Goal: Task Accomplishment & Management: Use online tool/utility

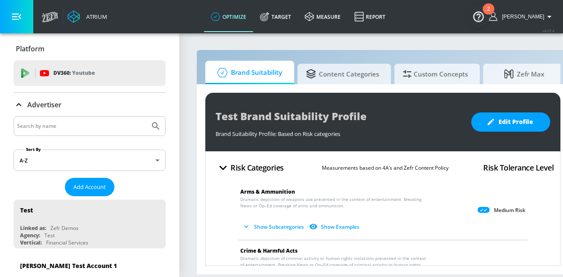
click at [66, 128] on input "Search by name" at bounding box center [81, 125] width 129 height 11
type input "exxon"
click at [146, 117] on button "Submit Search" at bounding box center [155, 126] width 19 height 19
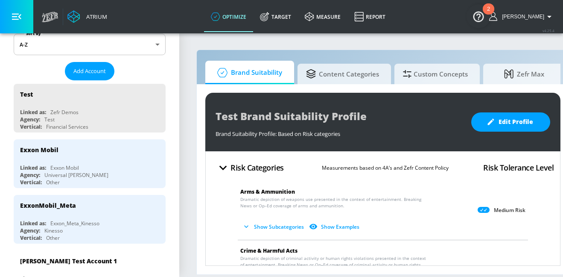
scroll to position [118, 0]
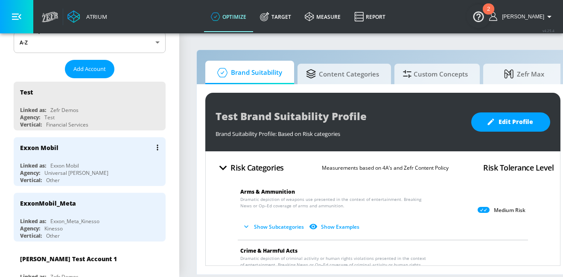
click at [69, 152] on div "Exxon Mobil" at bounding box center [91, 147] width 143 height 20
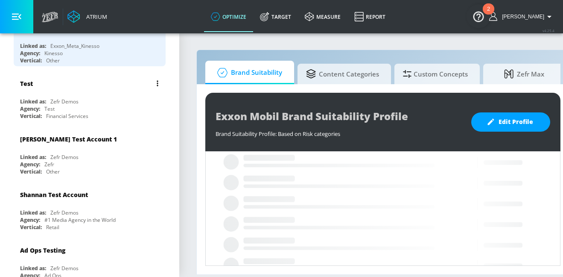
scroll to position [241, 0]
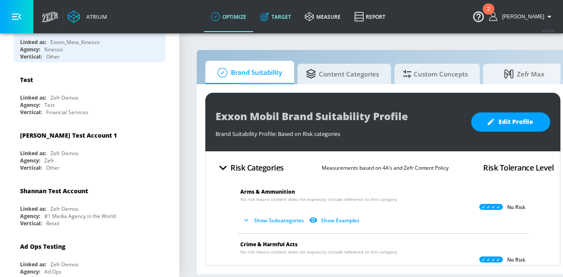
click at [269, 14] on icon at bounding box center [264, 16] width 9 height 9
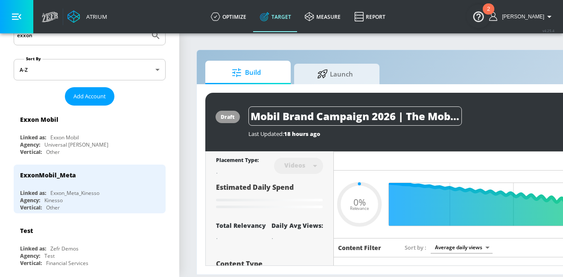
scroll to position [92, 0]
type input "0.6"
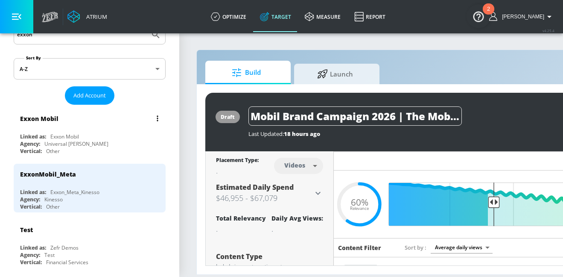
click at [77, 135] on div "Exxon Mobil" at bounding box center [64, 136] width 29 height 7
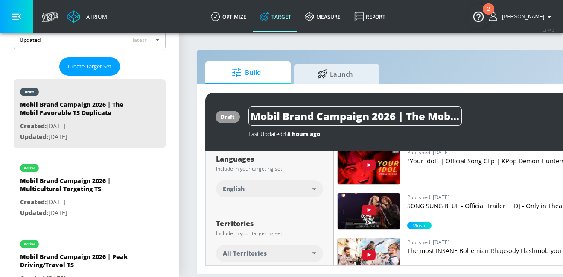
scroll to position [203, 0]
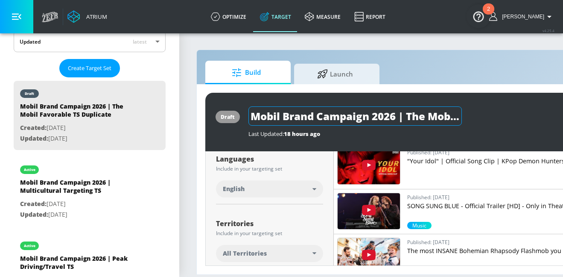
click at [296, 115] on input "Mobil Brand Campaign 2026 | The Mobil Favorable TS Duplicate" at bounding box center [356, 115] width 214 height 19
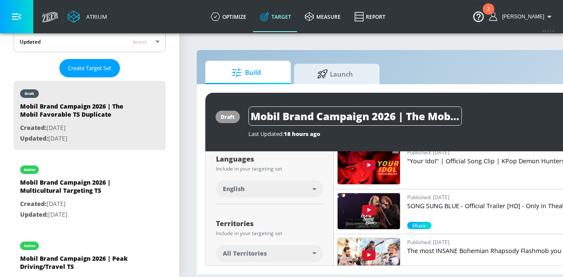
drag, startPoint x: 370, startPoint y: 117, endPoint x: 211, endPoint y: 110, distance: 159.9
click at [211, 110] on div "draft Mobil Brand Campaign 2026 | The Mobil Favorable TS Duplicate Last Updated…" at bounding box center [449, 122] width 488 height 59
paste input "Exxon"
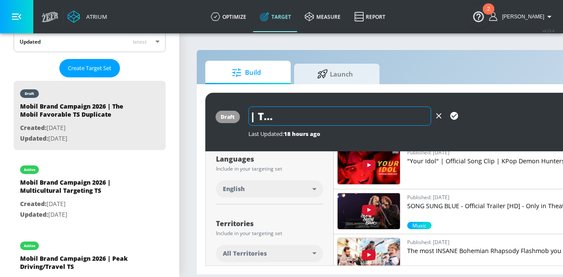
scroll to position [0, 157]
click at [410, 119] on input "Exxon Brand Campaign 2026 | The Mobil Favorable TS Duplicate" at bounding box center [340, 115] width 183 height 19
drag, startPoint x: 410, startPoint y: 117, endPoint x: 305, endPoint y: 120, distance: 105.1
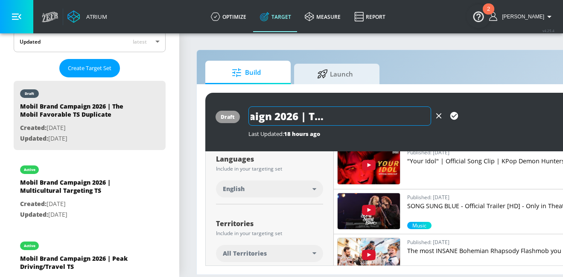
click at [305, 120] on input "Exxon Brand Campaign 2026 | The Mobil Favorable TS" at bounding box center [340, 115] width 183 height 19
paste input "Exxon"
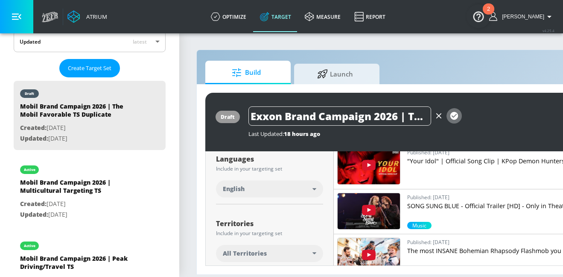
click at [452, 116] on icon "button" at bounding box center [454, 115] width 9 height 9
type input "Exxon Brand Campaign 2026 | The Exxon Favorable TS"
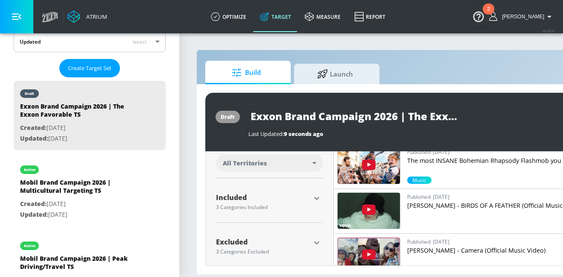
scroll to position [249, 0]
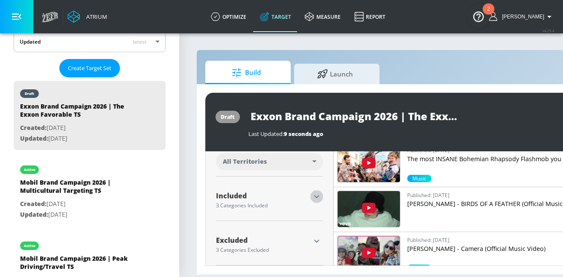
click at [314, 195] on icon "button" at bounding box center [317, 196] width 10 height 10
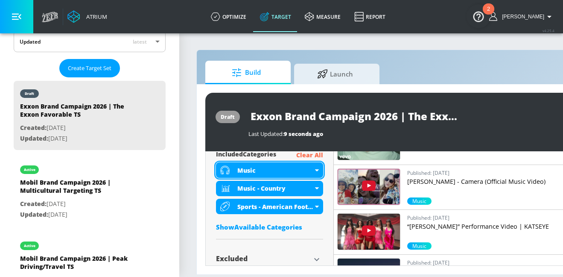
scroll to position [322, 0]
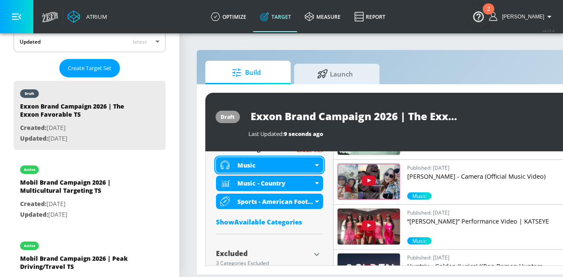
click at [260, 167] on div "Music" at bounding box center [275, 165] width 76 height 8
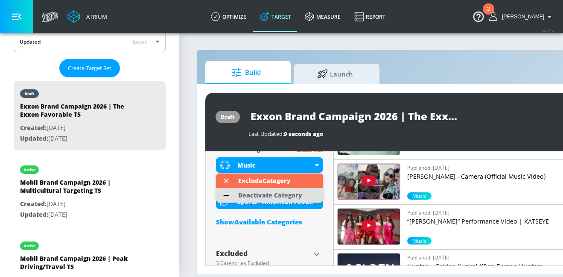
click at [256, 193] on div "Deactivate Category" at bounding box center [270, 195] width 64 height 6
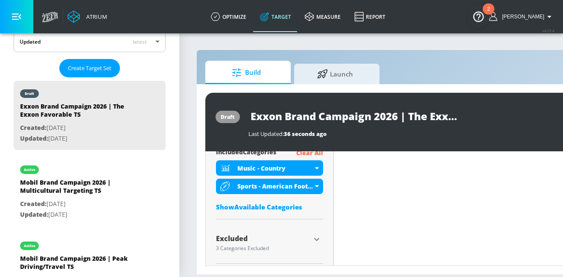
scroll to position [328, 0]
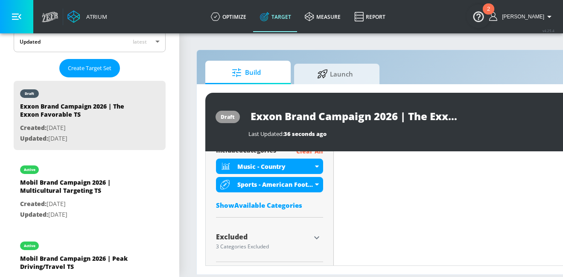
click at [271, 205] on div "Show Available Categories" at bounding box center [269, 205] width 107 height 9
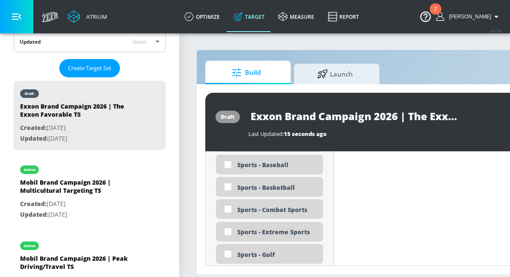
scroll to position [2290, 0]
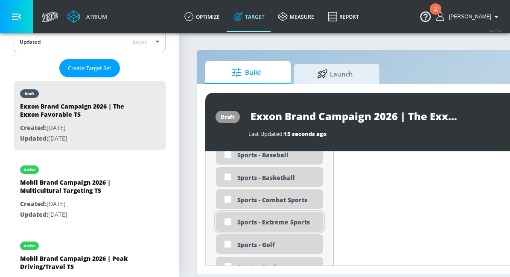
click at [263, 225] on div "Sports - Extreme Sports" at bounding box center [276, 222] width 79 height 8
checkbox input "true"
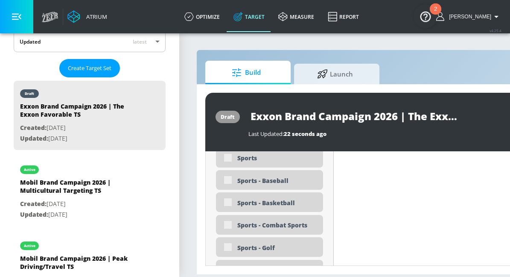
scroll to position [2296, 0]
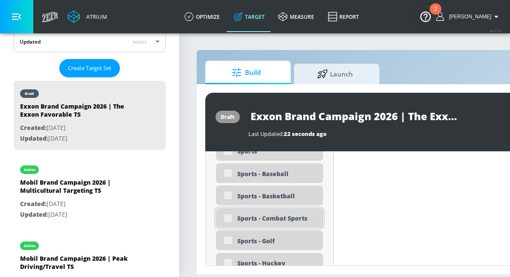
click at [261, 218] on div "Sports - Combat Sports" at bounding box center [276, 218] width 79 height 8
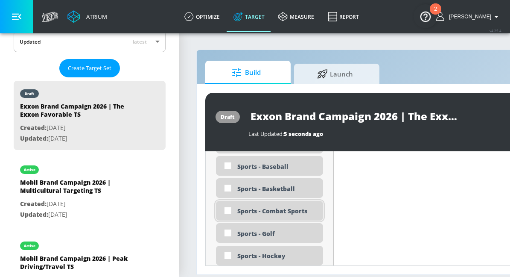
scroll to position [2290, 0]
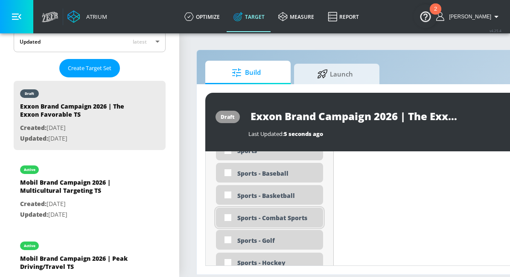
click at [261, 218] on div "Sports - Combat Sports" at bounding box center [276, 218] width 79 height 8
checkbox input "true"
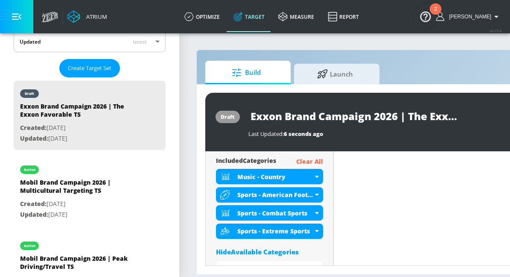
scroll to position [305, 0]
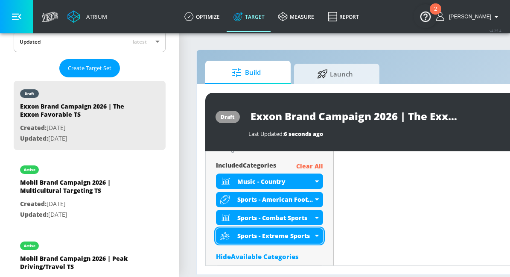
click at [273, 240] on div "Sports - Extreme Sports" at bounding box center [269, 235] width 107 height 15
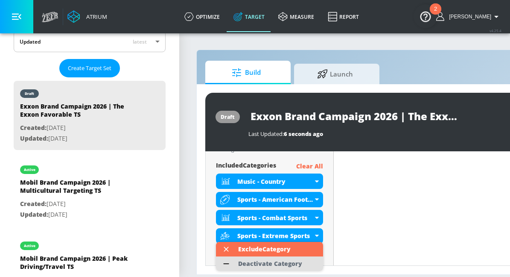
click at [268, 266] on div "Deactivate Category" at bounding box center [270, 263] width 64 height 6
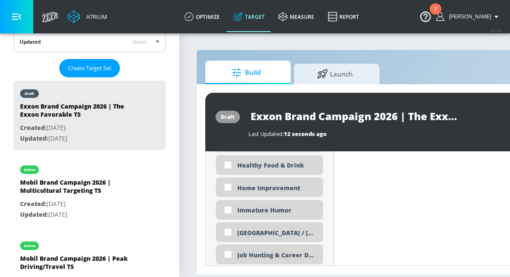
scroll to position [1427, 0]
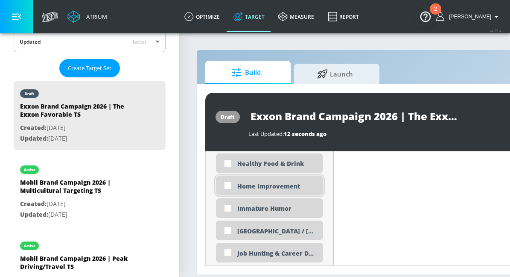
click at [266, 179] on div "Home Improvement" at bounding box center [269, 186] width 107 height 20
checkbox input "true"
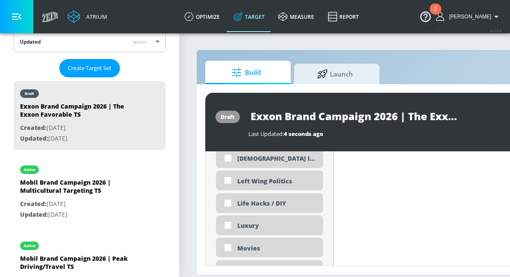
scroll to position [1547, 0]
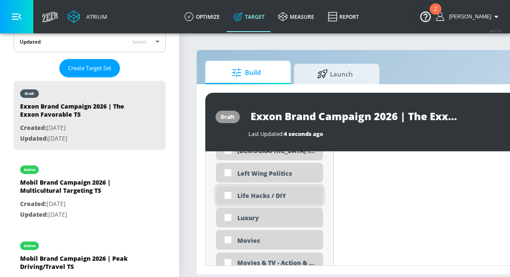
click at [257, 193] on div "Life Hacks / DIY" at bounding box center [276, 195] width 79 height 8
checkbox input "true"
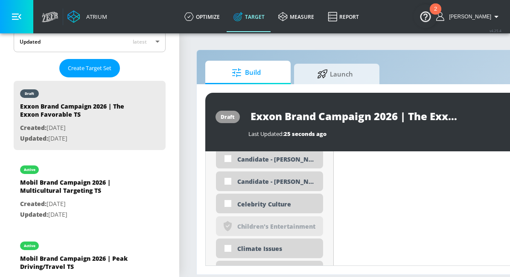
scroll to position [705, 0]
click at [260, 203] on div "Celebrity Culture" at bounding box center [276, 205] width 79 height 8
checkbox input "true"
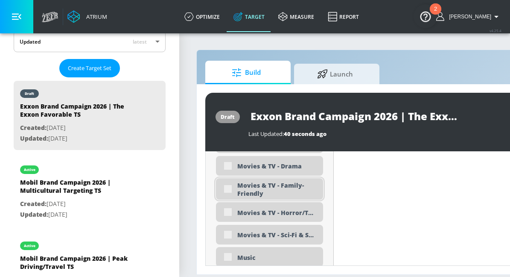
scroll to position [1680, 0]
click at [268, 187] on div "Movies & TV - Family-Friendly" at bounding box center [276, 189] width 79 height 16
checkbox input "true"
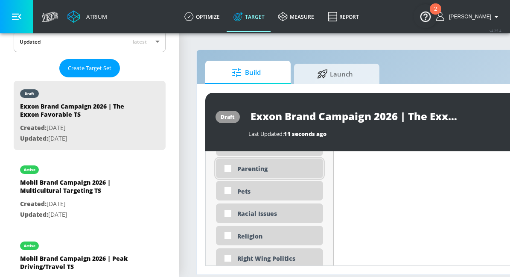
scroll to position [1979, 0]
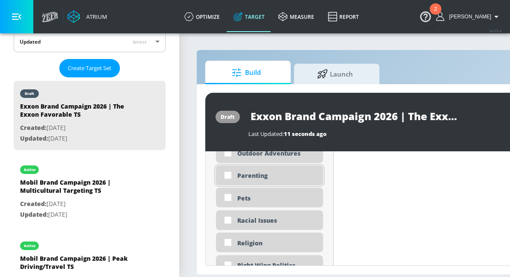
click at [244, 181] on div "Parenting" at bounding box center [269, 175] width 107 height 20
checkbox input "true"
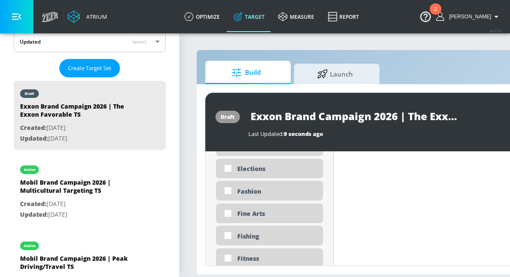
scroll to position [1060, 0]
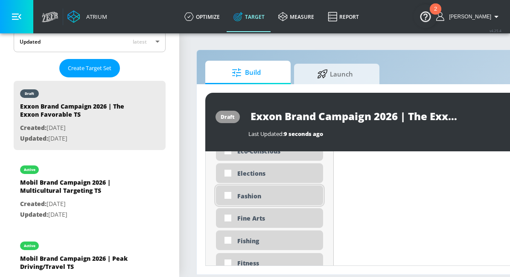
click at [246, 192] on div "Fashion" at bounding box center [276, 196] width 79 height 8
checkbox input "true"
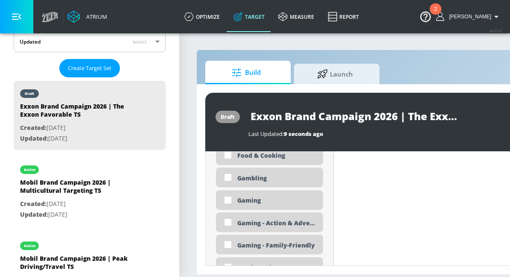
scroll to position [1179, 0]
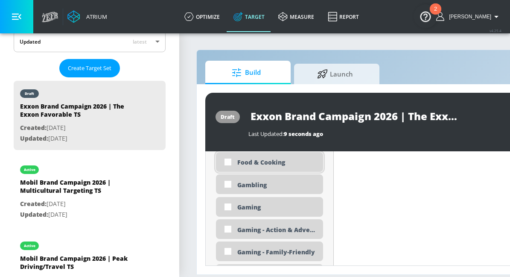
click at [257, 159] on div "Food & Cooking" at bounding box center [276, 162] width 79 height 8
checkbox input "true"
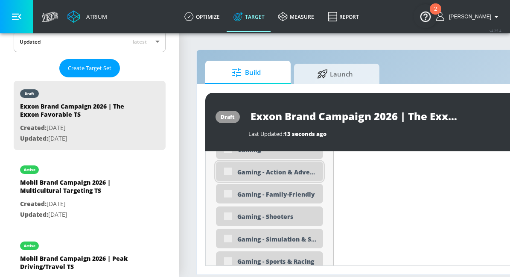
scroll to position [1238, 0]
click at [268, 196] on div "Gaming - Family-Friendly" at bounding box center [276, 195] width 79 height 8
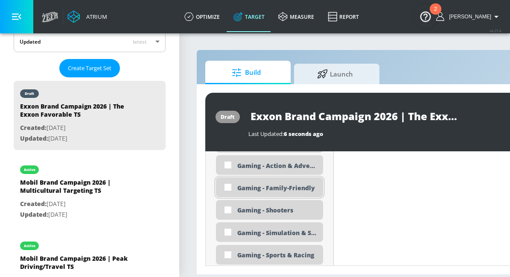
scroll to position [1231, 0]
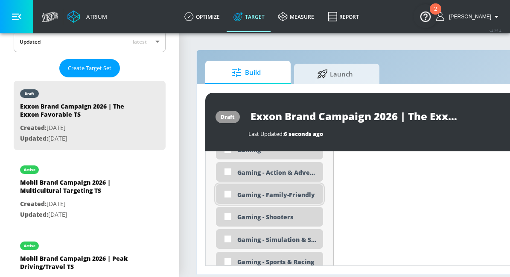
click at [268, 196] on div "Gaming - Family-Friendly" at bounding box center [276, 194] width 79 height 8
checkbox input "true"
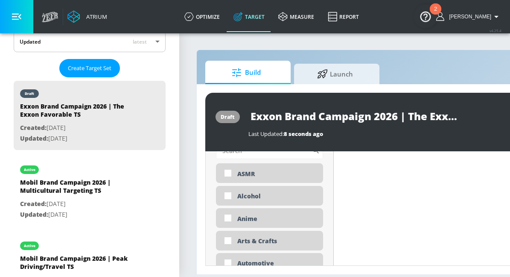
scroll to position [556, 0]
click at [244, 261] on div "Automotive" at bounding box center [276, 261] width 79 height 8
checkbox input "true"
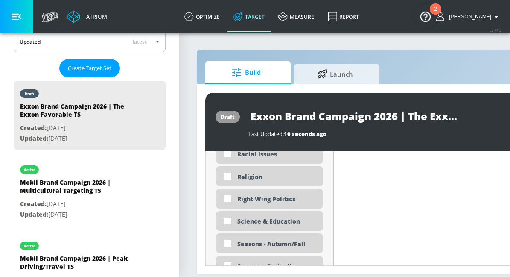
scroll to position [2016, 0]
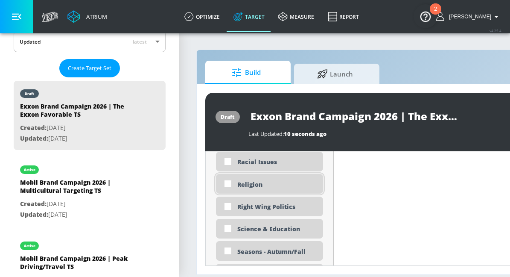
click at [269, 182] on div "Religion" at bounding box center [276, 184] width 79 height 8
checkbox input "true"
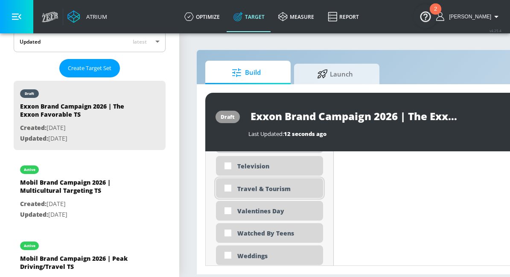
scroll to position [2516, 0]
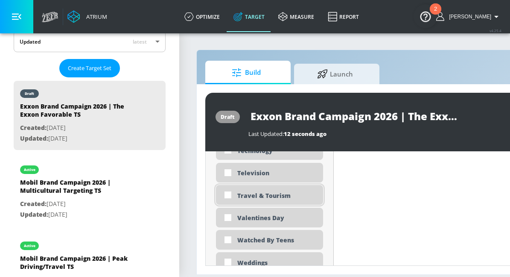
click at [261, 194] on div "Travel & Tourism" at bounding box center [276, 195] width 79 height 8
checkbox input "true"
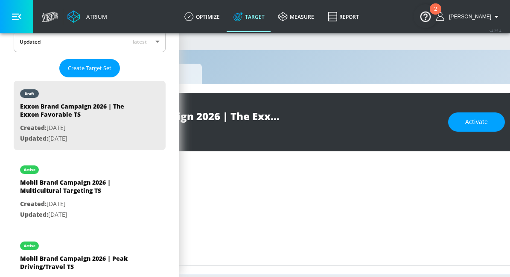
scroll to position [0, 209]
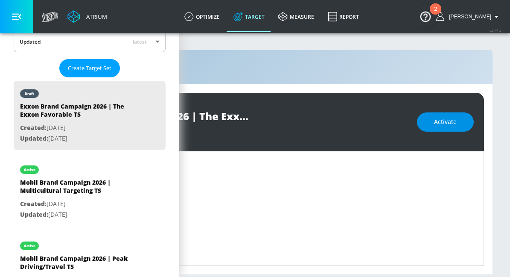
click at [432, 122] on button "Activate" at bounding box center [445, 121] width 57 height 19
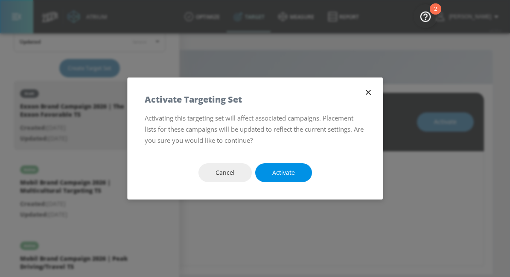
click at [284, 169] on span "Activate" at bounding box center [283, 172] width 23 height 11
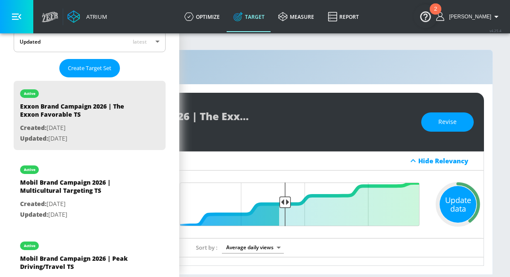
click at [448, 209] on div "Update data" at bounding box center [458, 204] width 37 height 37
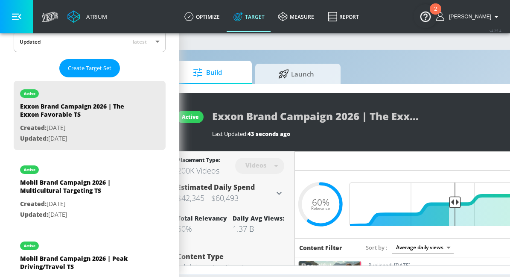
scroll to position [0, 0]
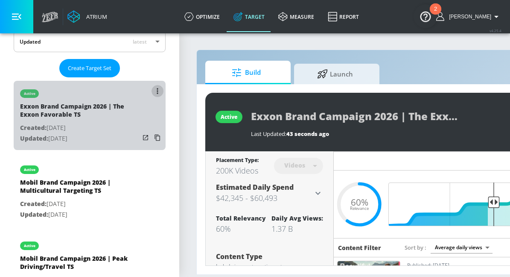
click at [156, 90] on button "list of Target Set" at bounding box center [158, 91] width 12 height 12
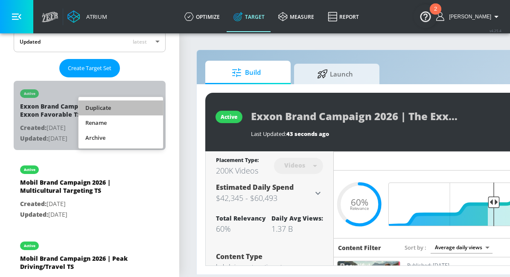
click at [120, 105] on li "Duplicate" at bounding box center [121, 107] width 85 height 15
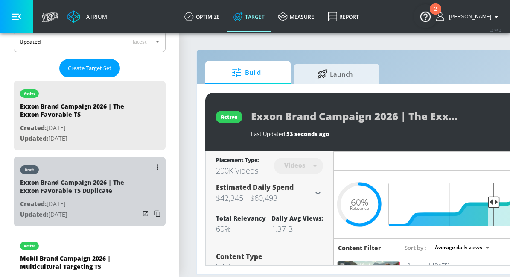
click at [95, 199] on p "Created: [DATE]" at bounding box center [80, 204] width 120 height 11
type input "Exxon Brand Campaign 2026 | The Exxon Favorable TS Duplicate"
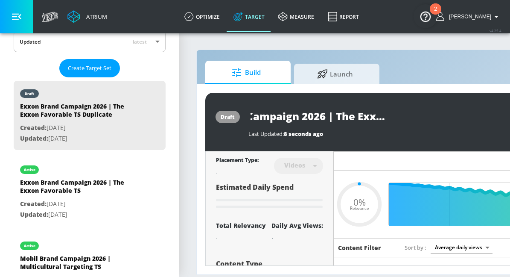
scroll to position [0, 78]
click at [357, 123] on input "Exxon Brand Campaign 2026 | The Exxon Favorable TS Duplicate" at bounding box center [356, 115] width 214 height 19
type input "0.6"
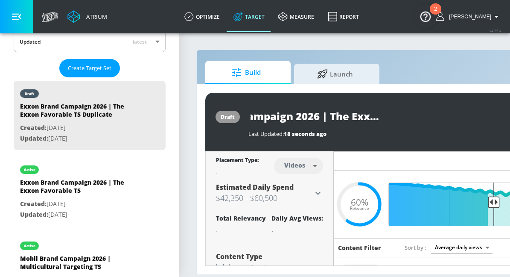
drag, startPoint x: 441, startPoint y: 116, endPoint x: 332, endPoint y: 115, distance: 108.9
click at [332, 115] on input "Exxon Brand Campaign 2026 | The Exxon Favorable TS Duplicate" at bounding box center [356, 115] width 214 height 19
paste input "Peak Driving/Travel"
click at [401, 120] on input "Exxon Brand Campaign 2026 | Peak Driving/Travel TS Duplicate" at bounding box center [340, 115] width 183 height 19
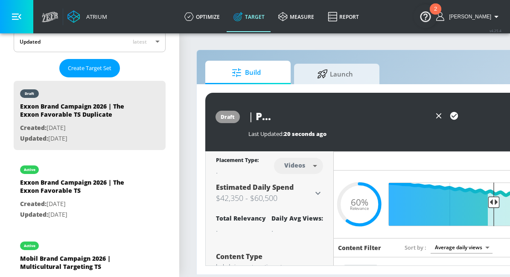
click at [401, 120] on input "Exxon Brand Campaign 2026 | Peak Driving/Travel TS Duplicate" at bounding box center [340, 115] width 183 height 19
type input "Exxon Brand Campaign 2026 | Peak Driving/Travel TS"
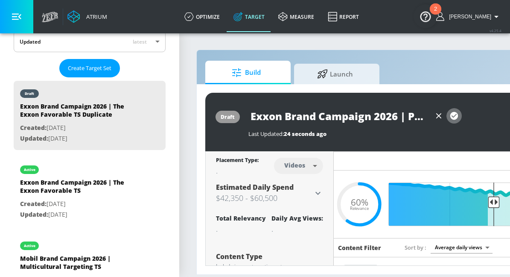
click at [454, 115] on icon "button" at bounding box center [454, 116] width 8 height 8
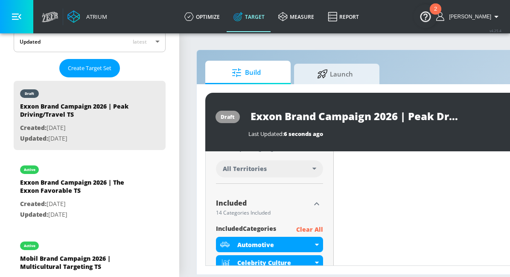
click at [314, 228] on p "Clear All" at bounding box center [309, 229] width 27 height 11
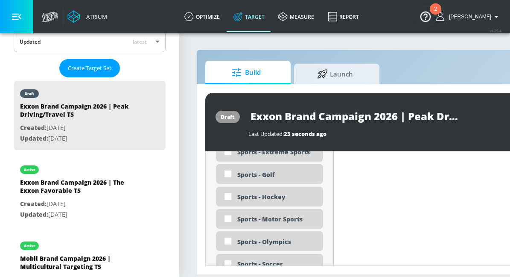
scroll to position [2386, 0]
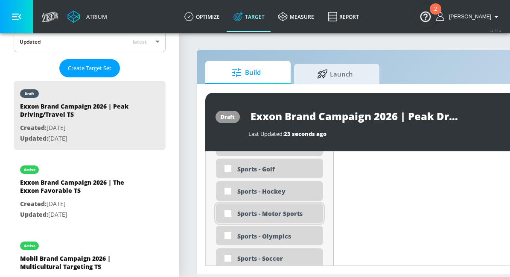
click at [270, 216] on div "Sports - Motor Sports" at bounding box center [276, 213] width 79 height 8
checkbox input "true"
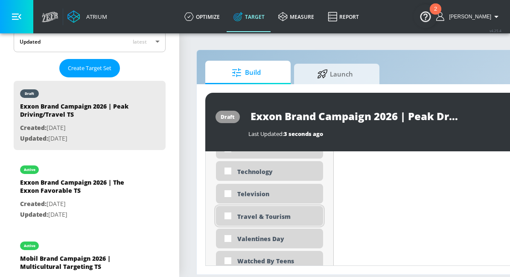
scroll to position [2539, 0]
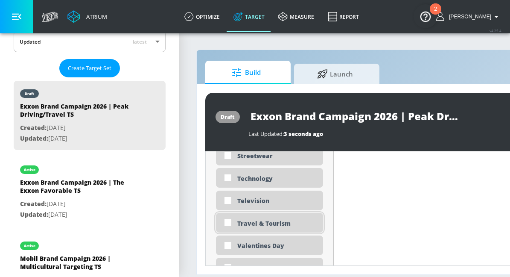
click at [278, 224] on div "Travel & Tourism" at bounding box center [276, 223] width 79 height 8
checkbox input "true"
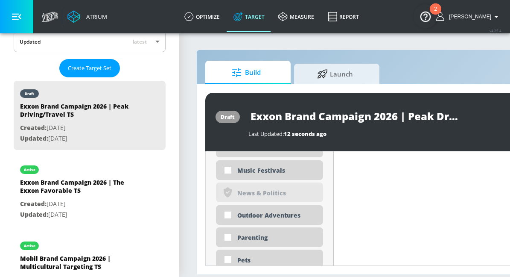
scroll to position [1939, 0]
click at [254, 210] on div "Outdoor Adventures" at bounding box center [269, 215] width 107 height 20
checkbox input "true"
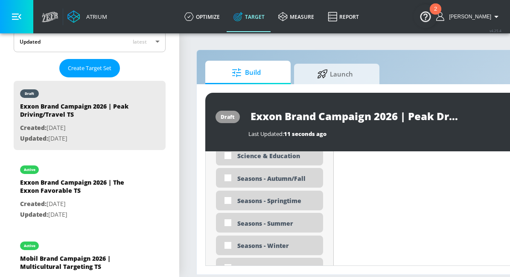
scroll to position [2128, 0]
click at [262, 218] on div "Seasons - Summer" at bounding box center [269, 222] width 107 height 20
checkbox input "true"
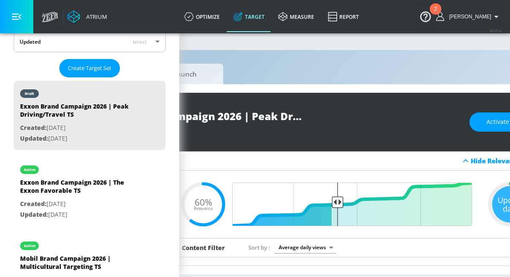
scroll to position [0, 193]
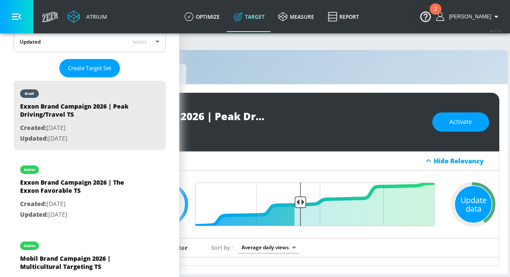
click at [471, 204] on div "Update data" at bounding box center [473, 204] width 37 height 37
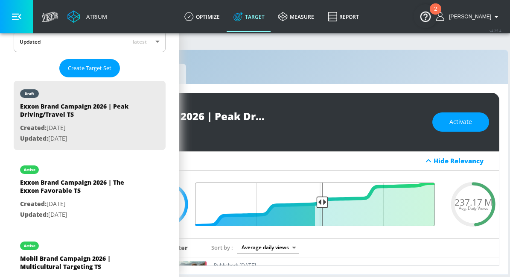
drag, startPoint x: 298, startPoint y: 199, endPoint x: 321, endPoint y: 201, distance: 23.5
type input "0.51"
click at [321, 201] on input "Final Threshold" at bounding box center [319, 204] width 239 height 44
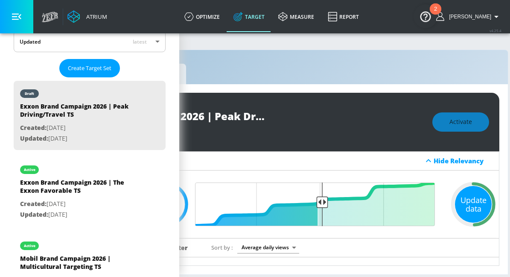
click at [470, 202] on div "Update data" at bounding box center [473, 204] width 37 height 37
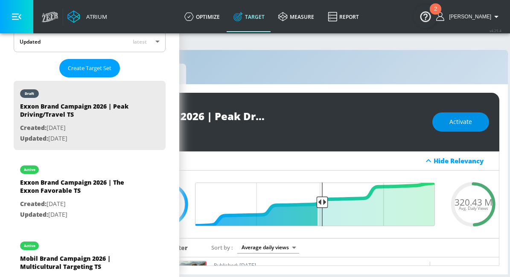
click at [470, 124] on span "Activate" at bounding box center [461, 122] width 23 height 11
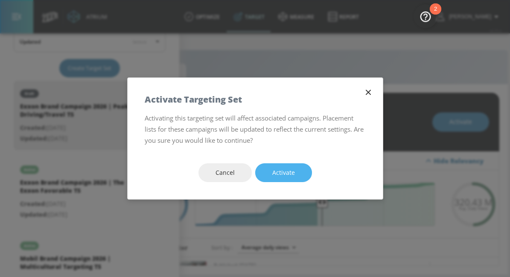
click at [284, 167] on button "Activate" at bounding box center [283, 172] width 57 height 19
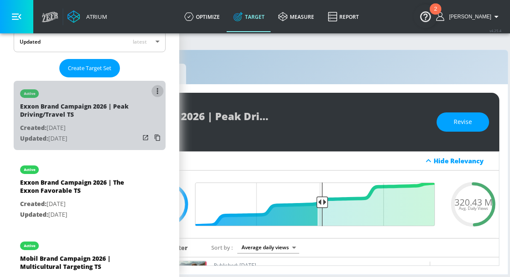
click at [155, 92] on button "list of Target Set" at bounding box center [158, 91] width 12 height 12
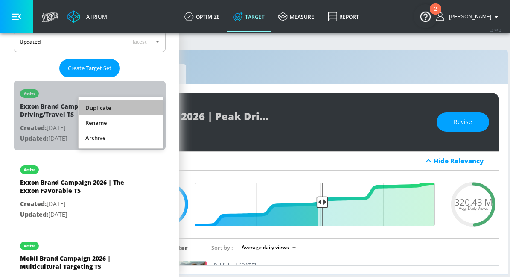
click at [117, 106] on li "Duplicate" at bounding box center [121, 107] width 85 height 15
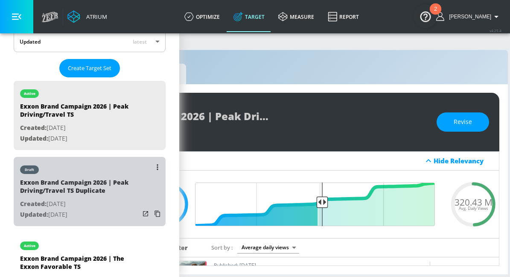
click at [89, 210] on p "Updated: [DATE]" at bounding box center [80, 214] width 120 height 11
type input "Exxon Brand Campaign 2026 | Peak Driving/Travel TS Duplicate"
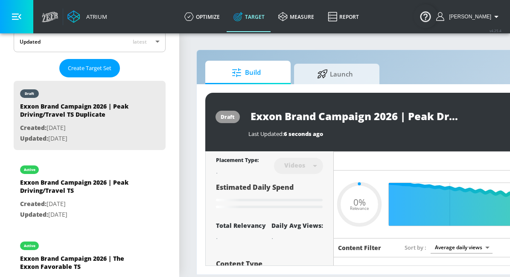
click at [314, 109] on input "Exxon Brand Campaign 2026 | Peak Driving/Travel TS Duplicate" at bounding box center [356, 115] width 214 height 19
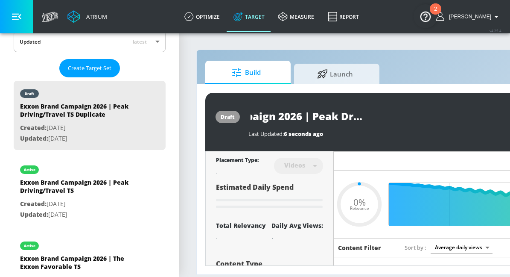
drag, startPoint x: 418, startPoint y: 118, endPoint x: 313, endPoint y: 116, distance: 104.2
click at [313, 116] on input "Exxon Brand Campaign 2026 | Peak Driving/Travel TS Duplicate" at bounding box center [356, 115] width 214 height 19
type input "0.51"
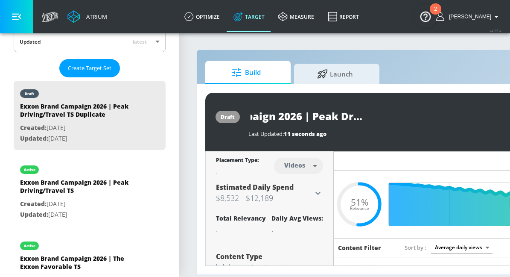
paste input "Multicultural Targeting"
click at [393, 117] on input "Exxon Brand Campaign 2026 | Multicultural Targeting TS Duplicate" at bounding box center [340, 115] width 183 height 19
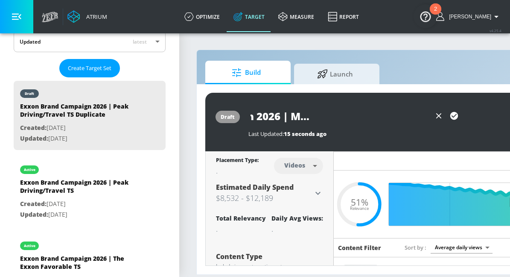
type input "Exxon Brand Campaign 2026 | Multicultural Targeting TS"
click at [453, 115] on icon "button" at bounding box center [454, 116] width 8 height 8
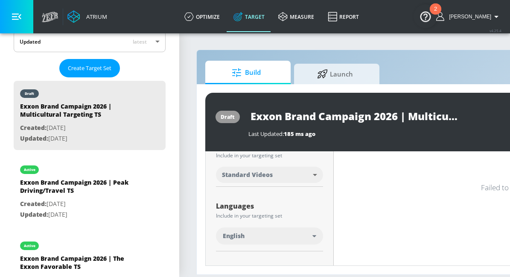
scroll to position [111, 0]
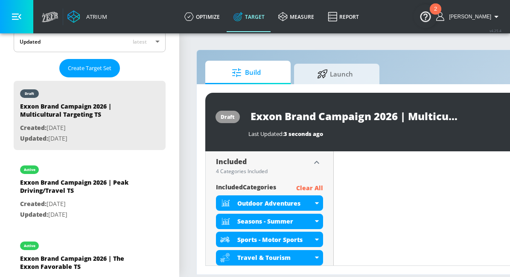
click at [309, 184] on p "Clear All" at bounding box center [309, 188] width 27 height 11
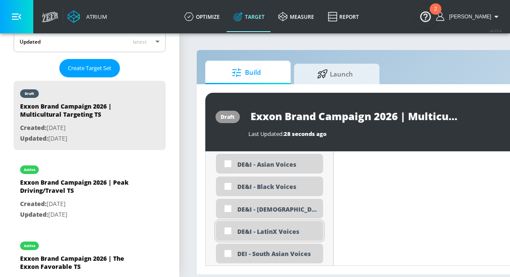
scroll to position [734, 0]
click at [272, 228] on div "DE&I - LatinX Voices" at bounding box center [276, 232] width 79 height 8
checkbox input "true"
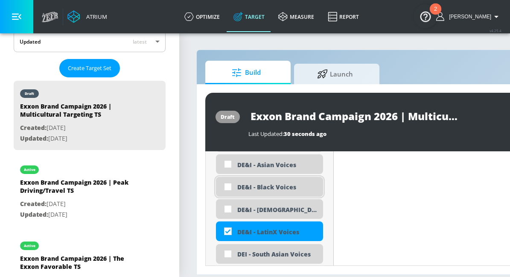
click at [271, 183] on div "DE&I - Black Voices" at bounding box center [276, 187] width 79 height 8
checkbox input "true"
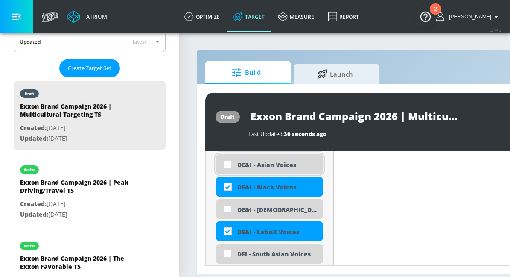
click at [270, 167] on div "DE&I - Asian Voices" at bounding box center [276, 165] width 79 height 8
checkbox input "true"
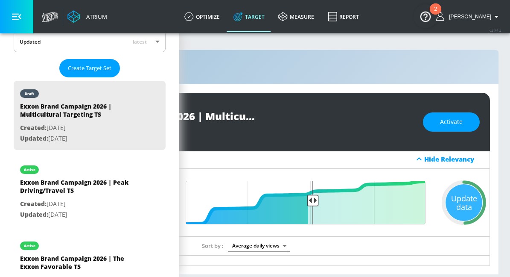
scroll to position [0, 205]
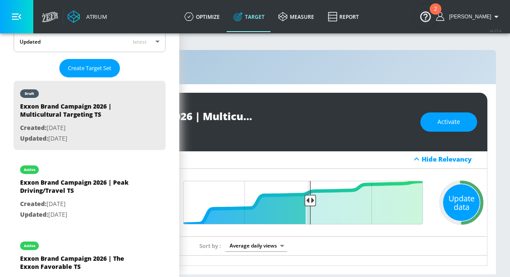
click at [448, 196] on div "Update data" at bounding box center [461, 202] width 37 height 37
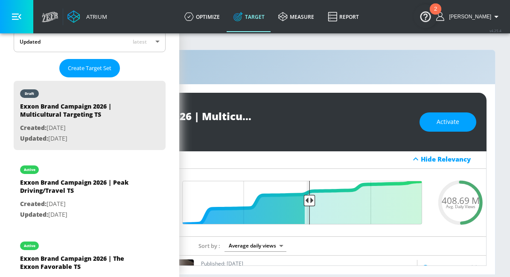
scroll to position [0, 207]
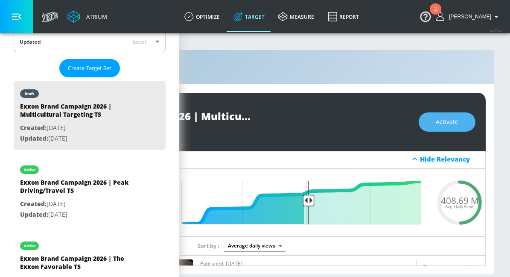
click at [458, 123] on span "Activate" at bounding box center [447, 122] width 23 height 11
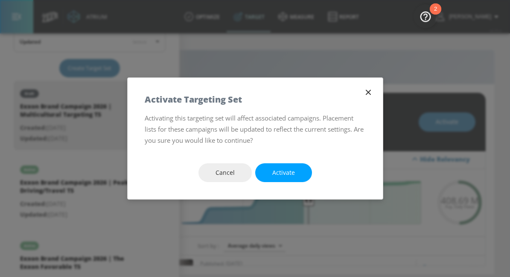
drag, startPoint x: 298, startPoint y: 172, endPoint x: 325, endPoint y: 216, distance: 51.6
click at [298, 172] on button "Activate" at bounding box center [283, 172] width 57 height 19
